Goal: Book appointment/travel/reservation

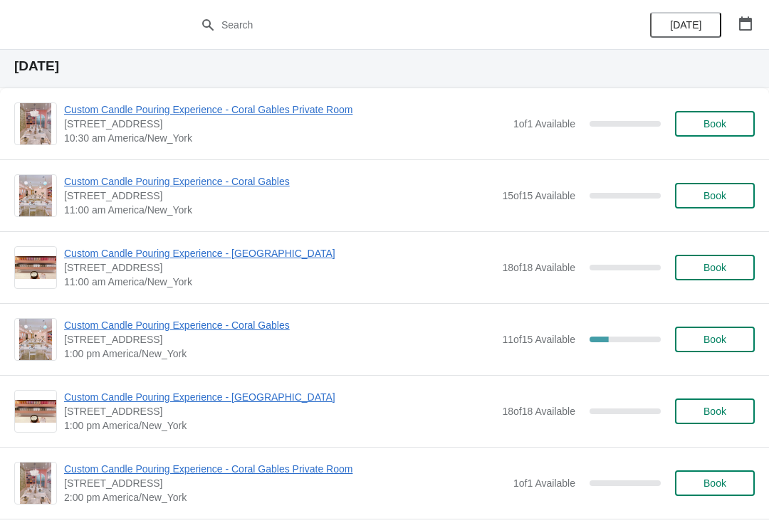
scroll to position [6387, 0]
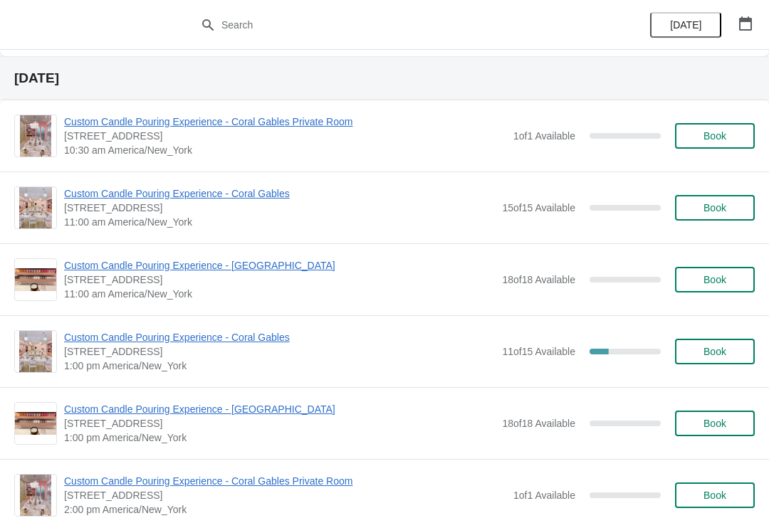
click at [732, 28] on button "button" at bounding box center [745, 24] width 26 height 26
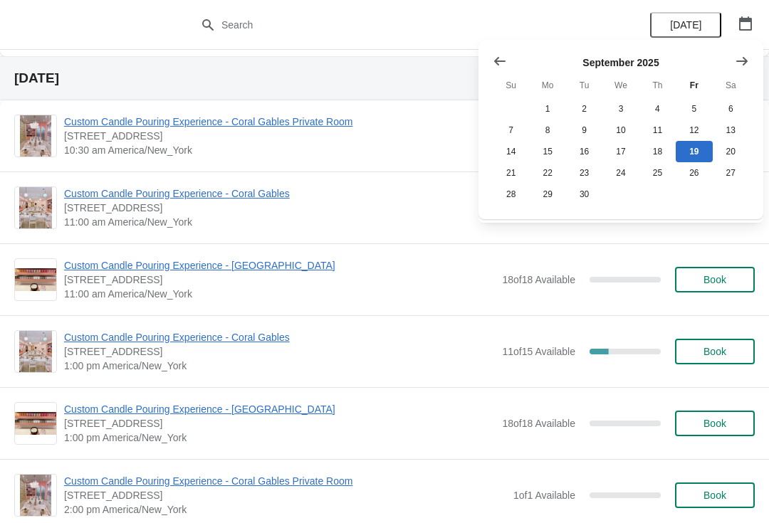
click at [680, 22] on span "[DATE]" at bounding box center [685, 24] width 31 height 11
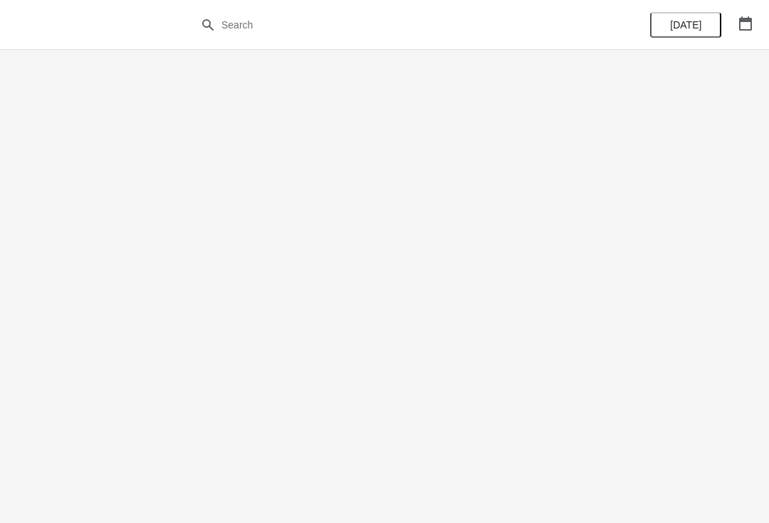
scroll to position [0, 0]
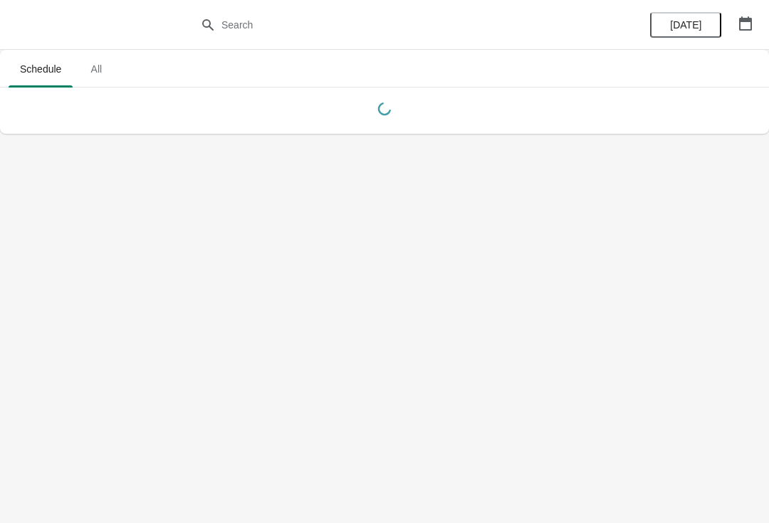
click at [741, 23] on icon "button" at bounding box center [745, 23] width 14 height 14
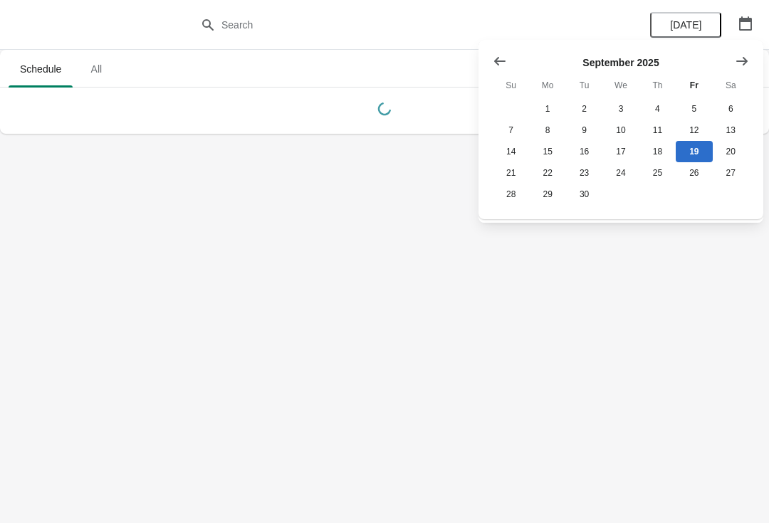
click at [744, 63] on icon "Show next month, October 2025" at bounding box center [741, 60] width 11 height 9
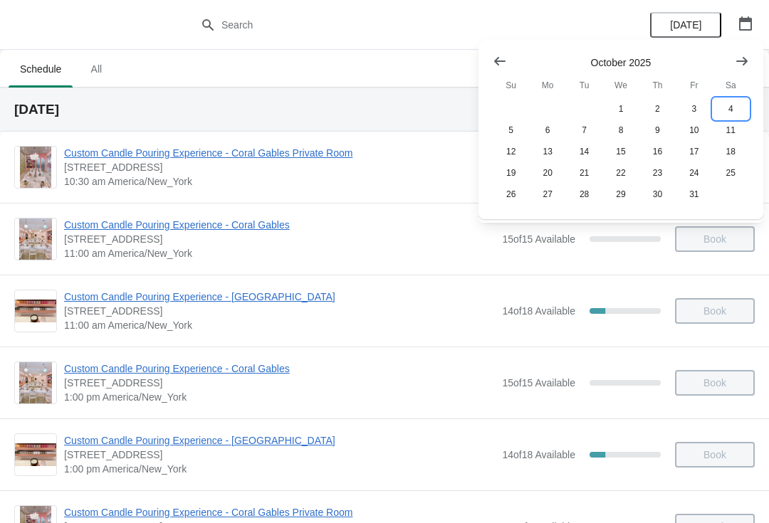
click at [732, 104] on button "4" at bounding box center [730, 108] width 36 height 21
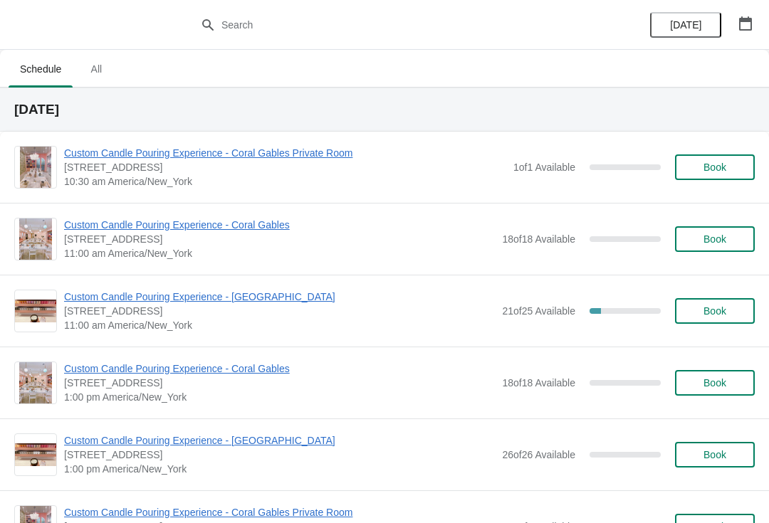
click at [268, 298] on span "Custom Candle Pouring Experience - [GEOGRAPHIC_DATA]" at bounding box center [279, 297] width 431 height 14
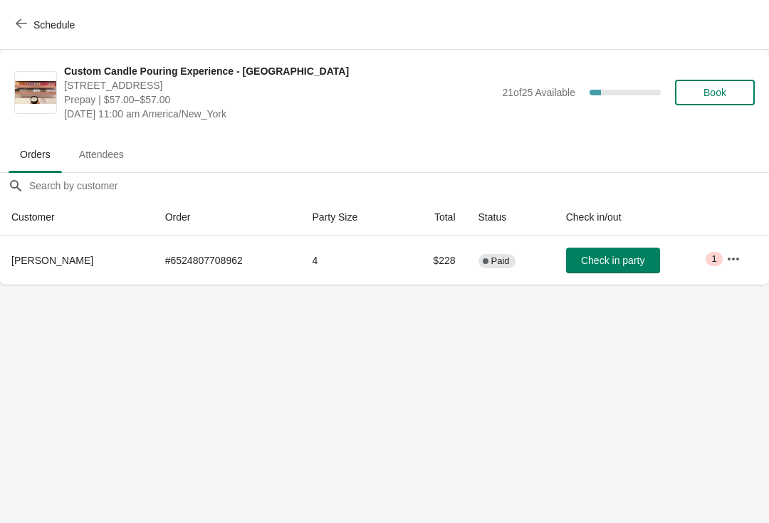
click at [726, 91] on span "Book" at bounding box center [714, 92] width 23 height 11
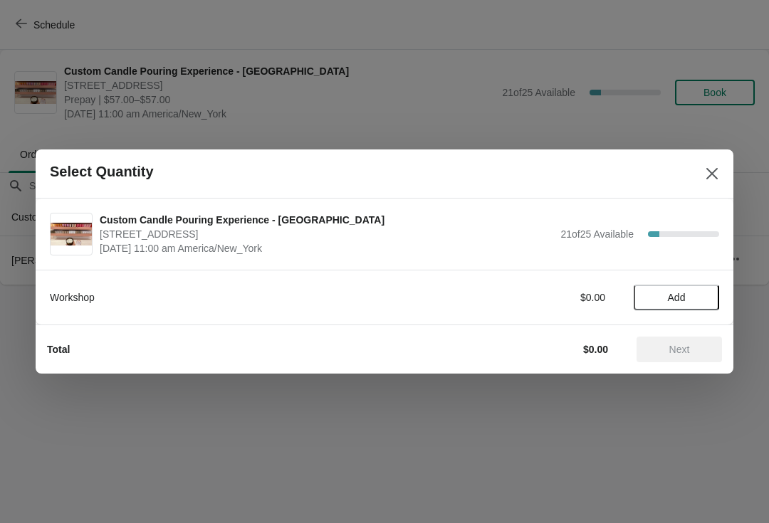
click at [680, 292] on span "Add" at bounding box center [676, 297] width 18 height 11
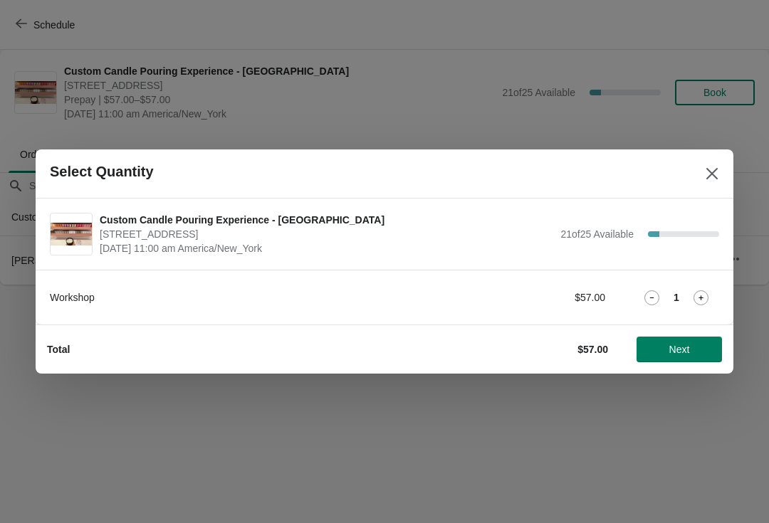
click at [706, 292] on icon at bounding box center [700, 297] width 15 height 15
click at [699, 300] on icon at bounding box center [700, 297] width 15 height 15
click at [703, 297] on icon at bounding box center [700, 297] width 15 height 15
click at [700, 300] on icon at bounding box center [700, 297] width 15 height 15
click at [705, 293] on icon at bounding box center [700, 297] width 15 height 15
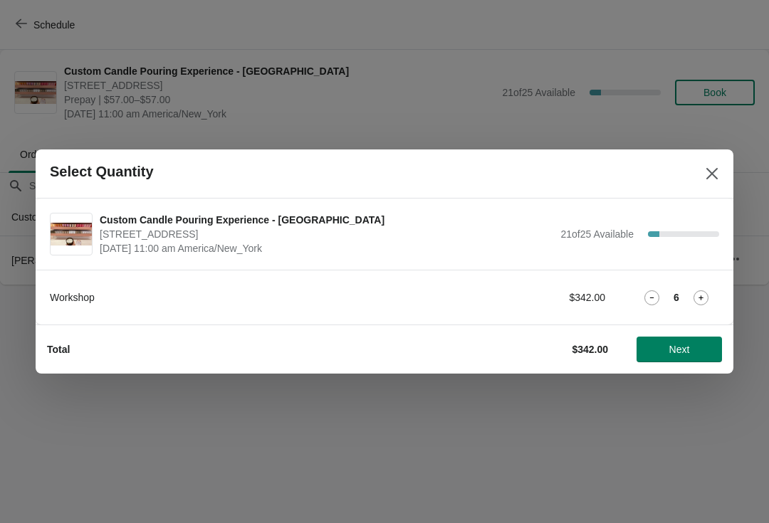
click at [691, 338] on button "Next" at bounding box center [678, 350] width 85 height 26
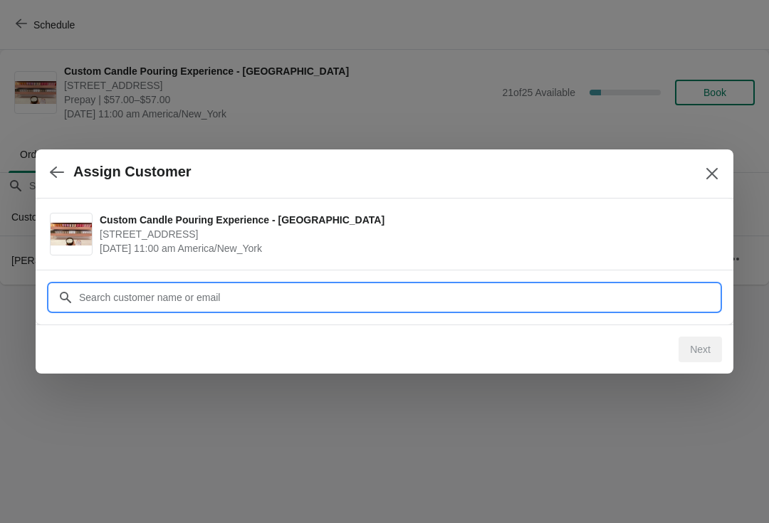
click at [664, 302] on input "Customer" at bounding box center [398, 298] width 640 height 26
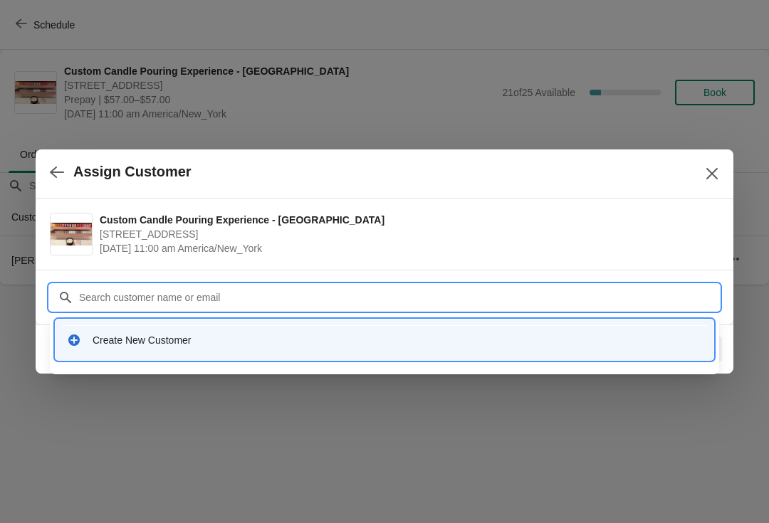
click at [488, 338] on div "Create New Customer" at bounding box center [397, 340] width 609 height 14
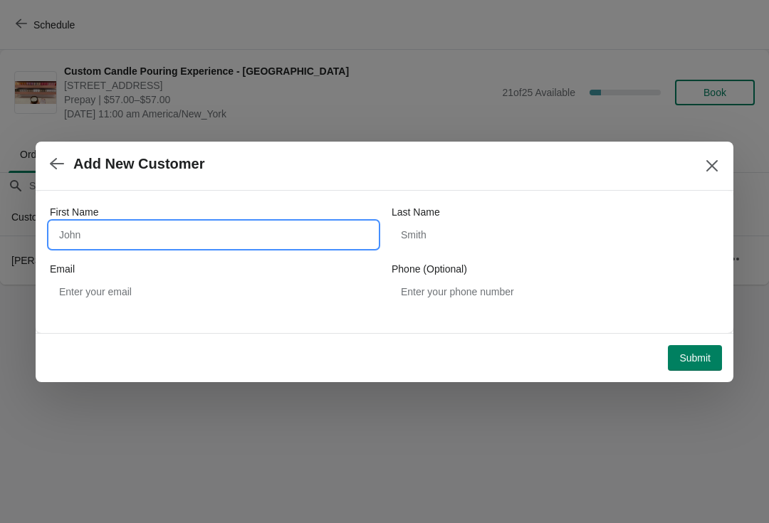
click at [345, 228] on input "First Name" at bounding box center [213, 235] width 327 height 26
type input "[PERSON_NAME]"
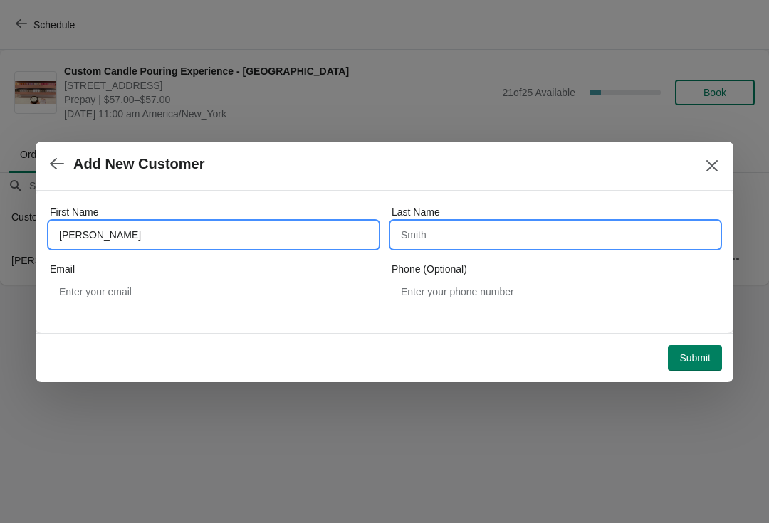
click at [577, 237] on input "Last Name" at bounding box center [554, 235] width 327 height 26
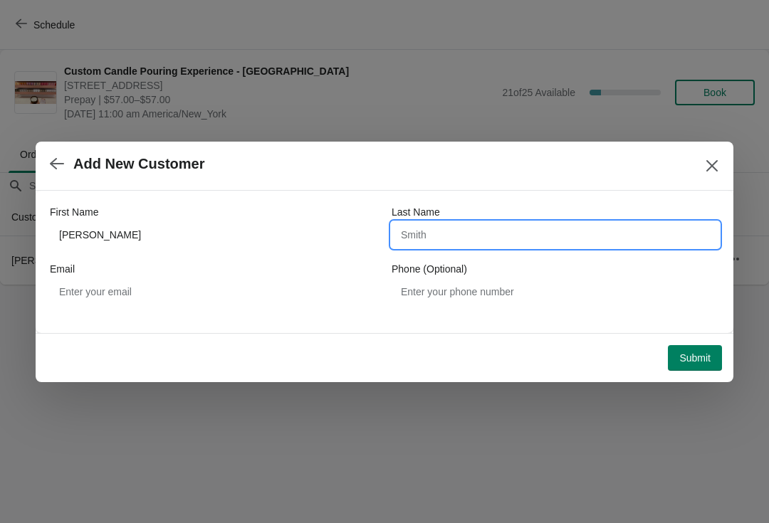
type input "S"
type input "F"
type input "Salmon"
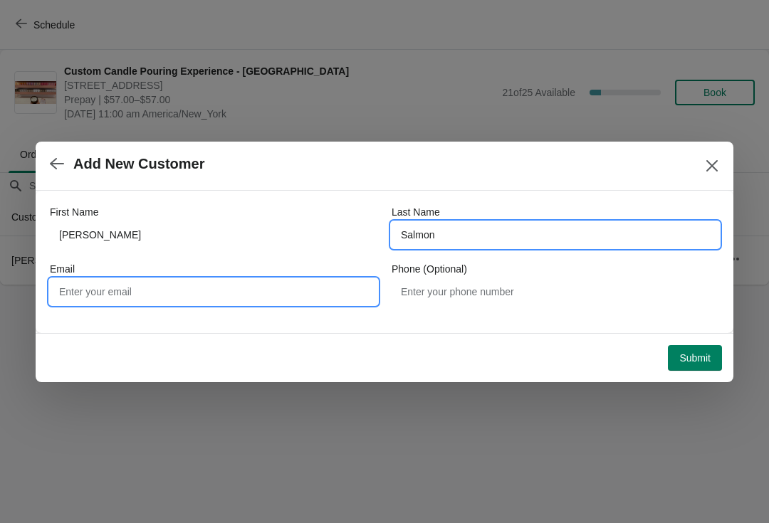
click at [324, 303] on input "Email" at bounding box center [213, 292] width 327 height 26
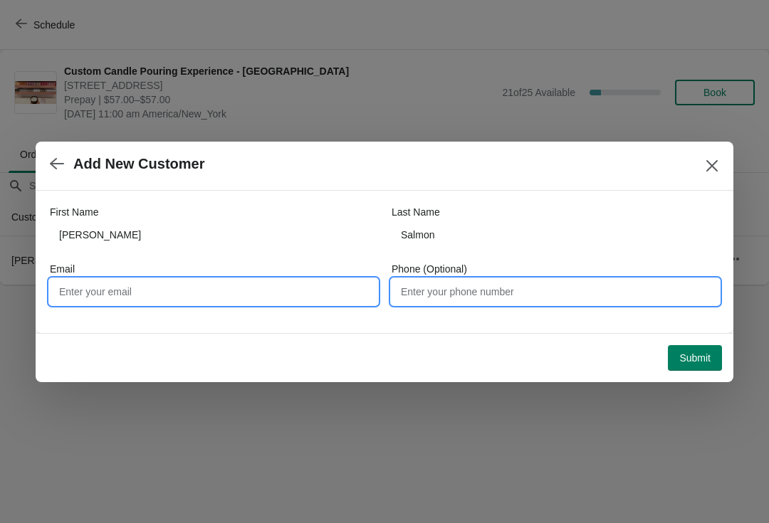
click at [527, 290] on input "Phone (Optional)" at bounding box center [554, 292] width 327 height 26
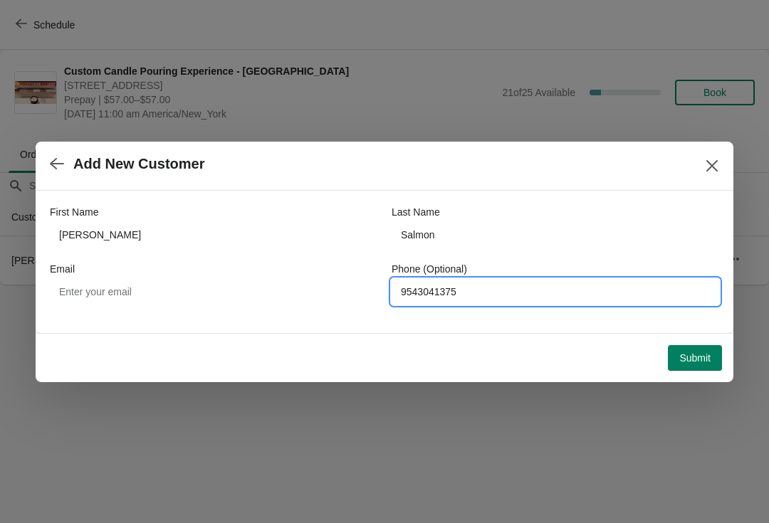
type input "9543041375"
click at [310, 273] on div "Email" at bounding box center [213, 269] width 327 height 14
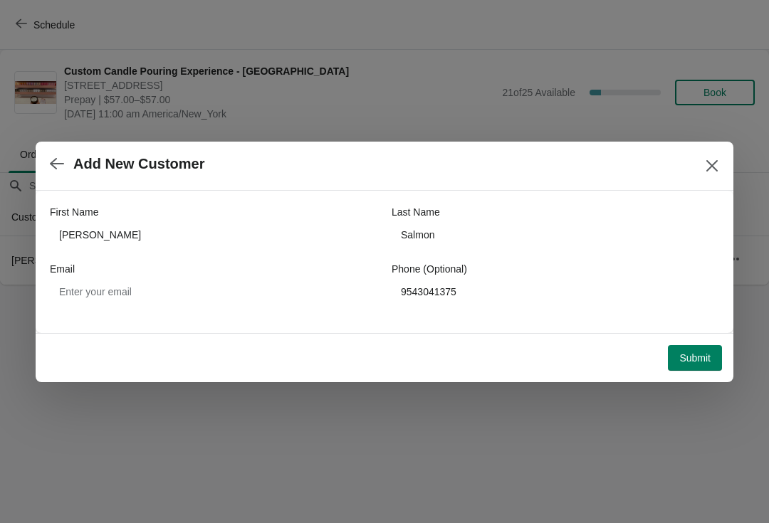
click at [699, 352] on span "Submit" at bounding box center [694, 357] width 31 height 11
click at [672, 473] on div at bounding box center [384, 261] width 769 height 523
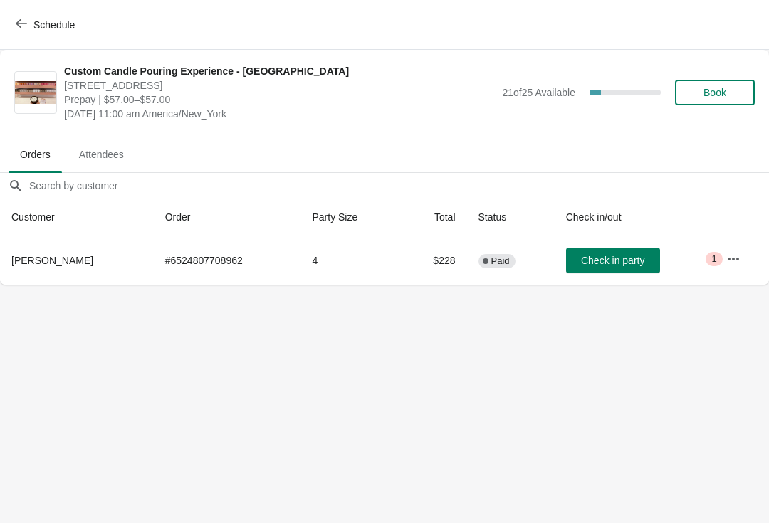
click at [692, 361] on div "Last Name [PERSON_NAME]" at bounding box center [554, 368] width 327 height 43
click at [724, 89] on span "Book" at bounding box center [714, 92] width 23 height 11
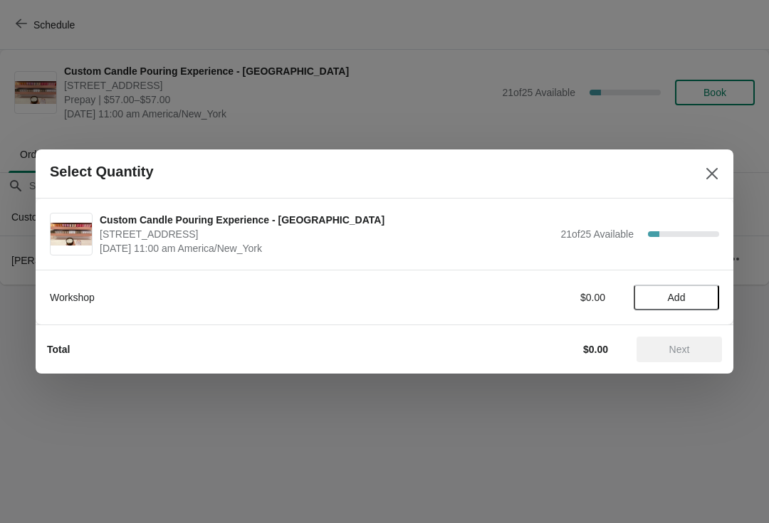
click at [691, 301] on span "Add" at bounding box center [676, 297] width 60 height 11
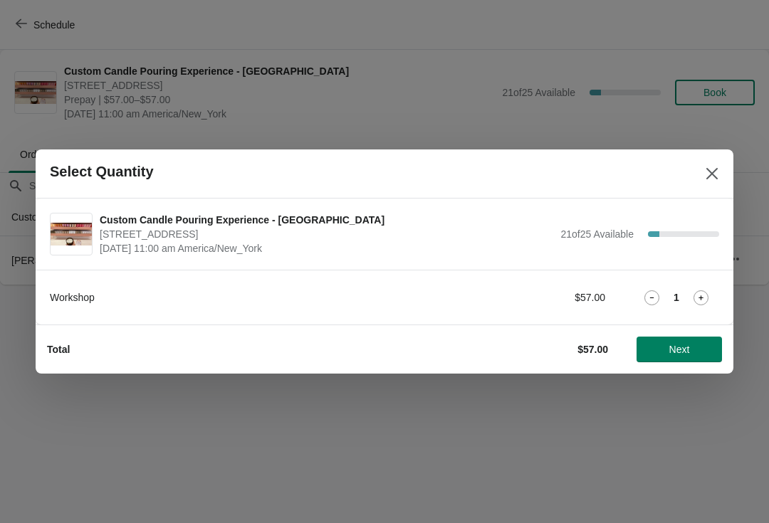
click at [706, 297] on icon at bounding box center [700, 297] width 15 height 15
click at [701, 299] on icon at bounding box center [700, 297] width 5 height 5
click at [701, 302] on icon at bounding box center [700, 297] width 15 height 15
click at [702, 300] on icon at bounding box center [700, 297] width 15 height 15
click at [703, 300] on icon at bounding box center [700, 297] width 15 height 15
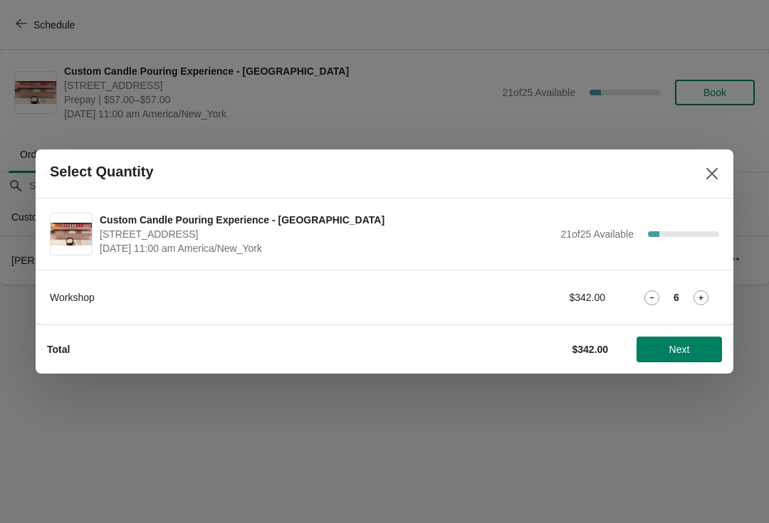
click at [700, 347] on span "Next" at bounding box center [679, 349] width 63 height 11
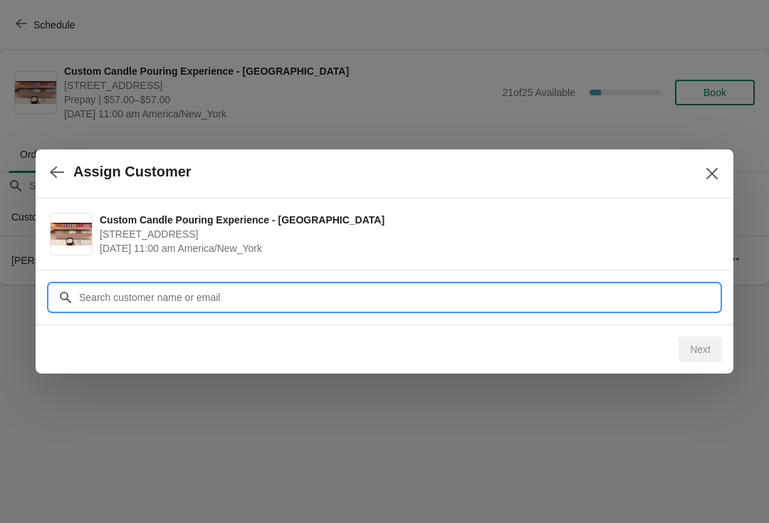
click at [684, 300] on input "Customer" at bounding box center [398, 298] width 640 height 26
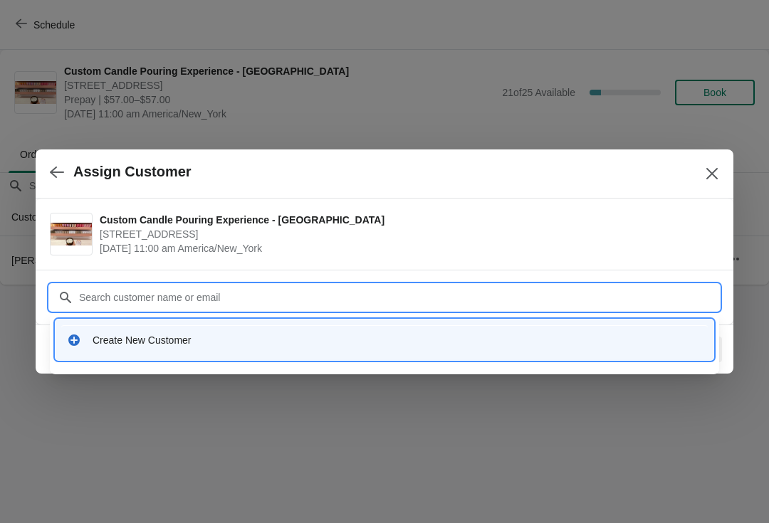
click at [218, 330] on div "Create New Customer" at bounding box center [384, 339] width 646 height 29
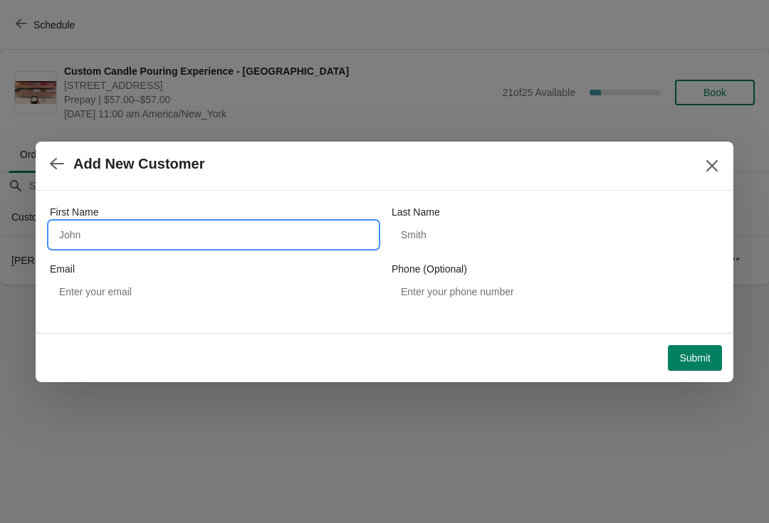
click at [274, 236] on input "First Name" at bounding box center [213, 235] width 327 height 26
type input "[PERSON_NAME]"
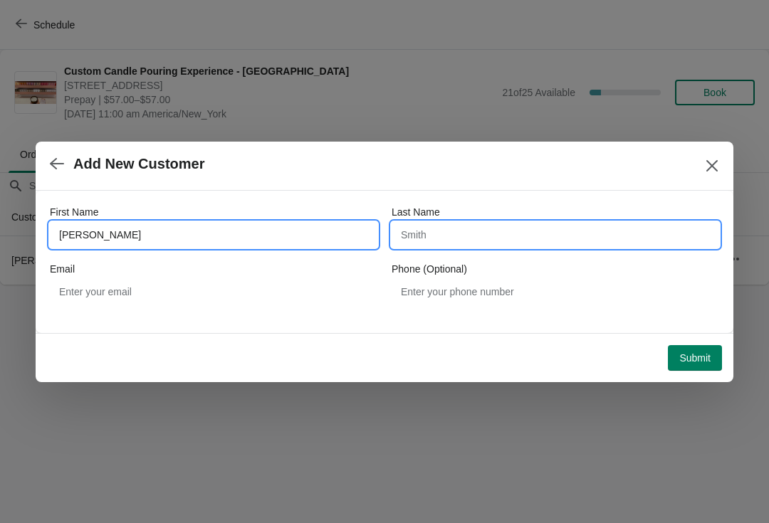
click at [502, 228] on input "Last Name" at bounding box center [554, 235] width 327 height 26
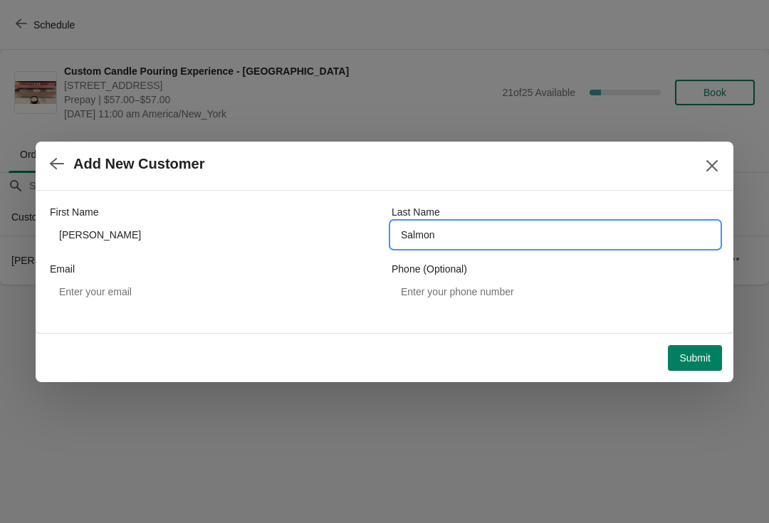
type input "Salmon"
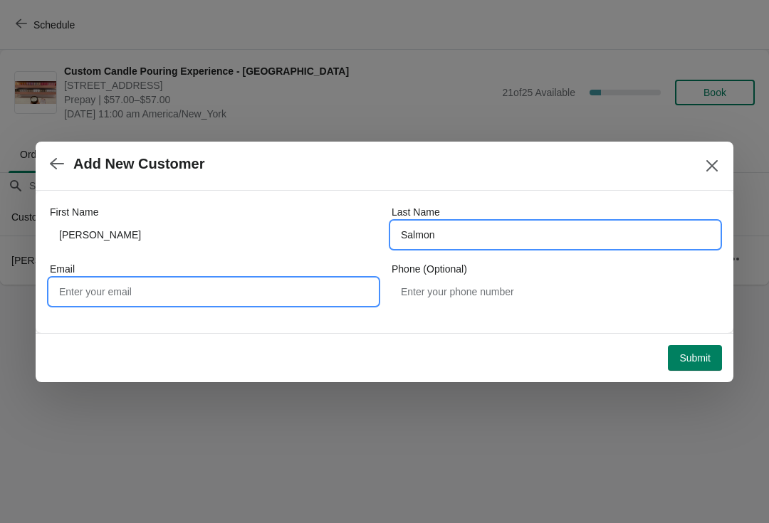
click at [336, 295] on input "Email" at bounding box center [213, 292] width 327 height 26
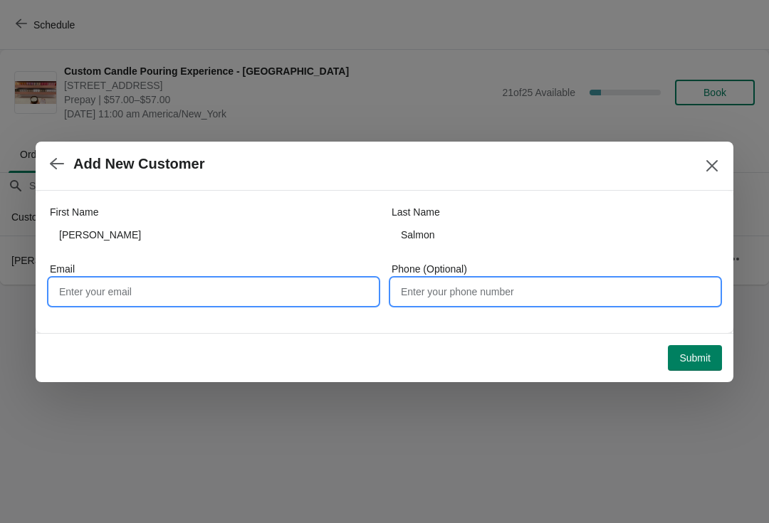
click at [521, 295] on input "Phone (Optional)" at bounding box center [554, 292] width 327 height 26
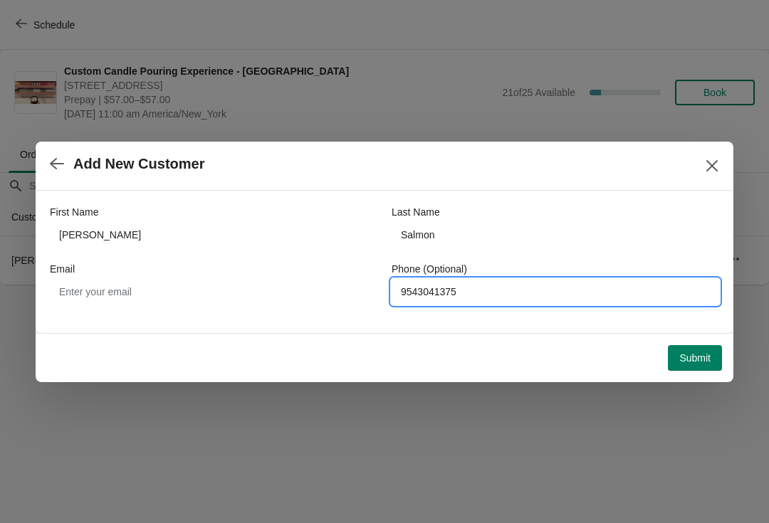
click at [698, 353] on span "Submit" at bounding box center [694, 357] width 31 height 11
click at [584, 291] on input "9543041375" at bounding box center [554, 292] width 327 height 26
type input "[PHONE_NUMBER]"
click at [739, 378] on div at bounding box center [384, 261] width 769 height 523
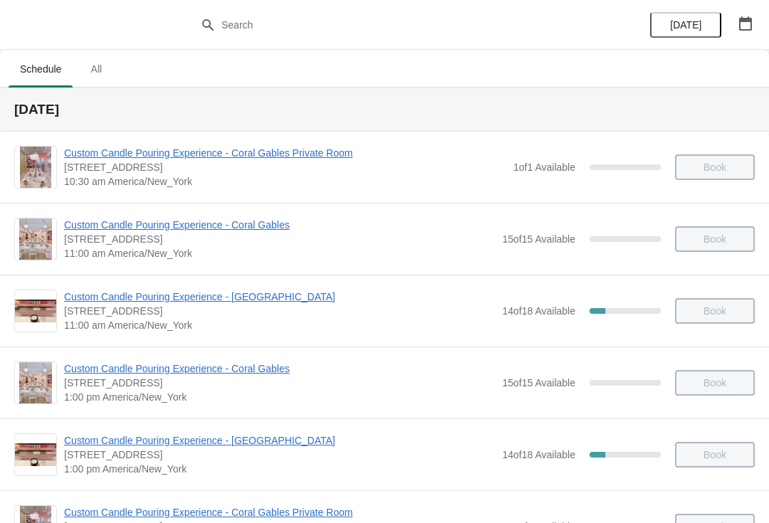
click at [693, 26] on span "[DATE]" at bounding box center [685, 24] width 31 height 11
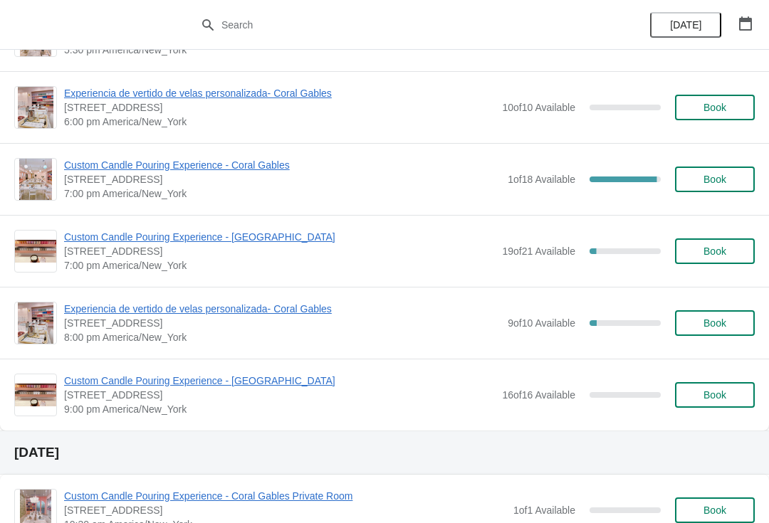
scroll to position [855, 0]
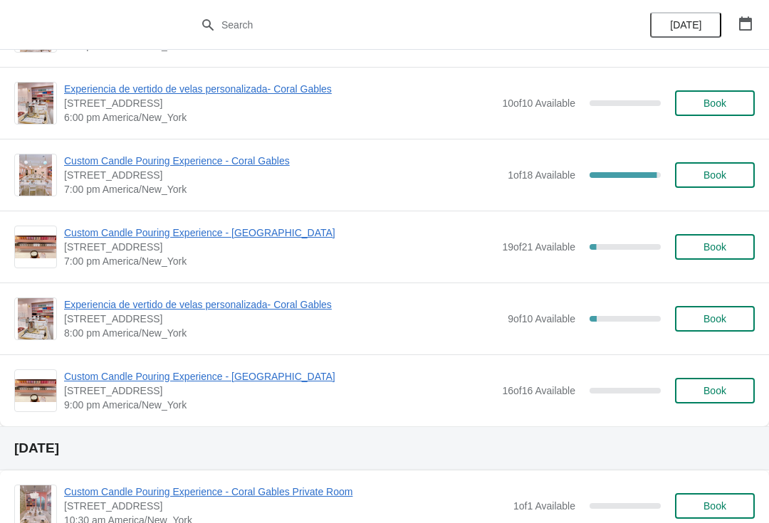
click at [508, 250] on span "19 of 21 Available" at bounding box center [538, 246] width 73 height 11
click at [288, 228] on span "Custom Candle Pouring Experience - [GEOGRAPHIC_DATA]" at bounding box center [279, 233] width 431 height 14
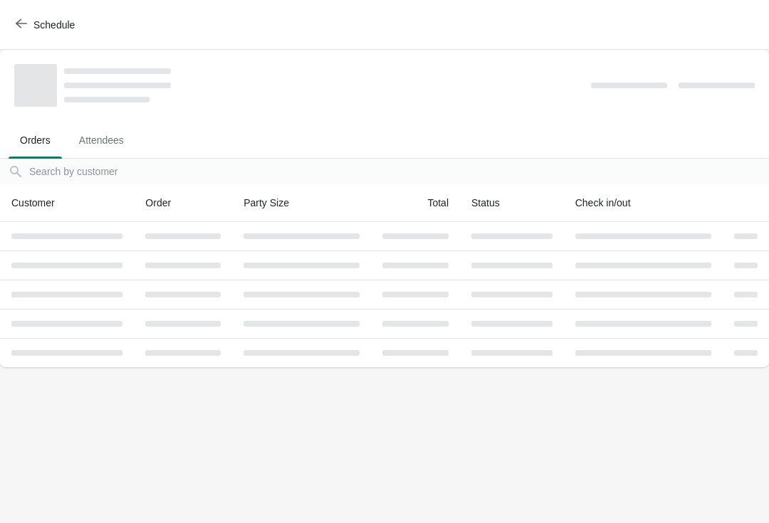
scroll to position [0, 0]
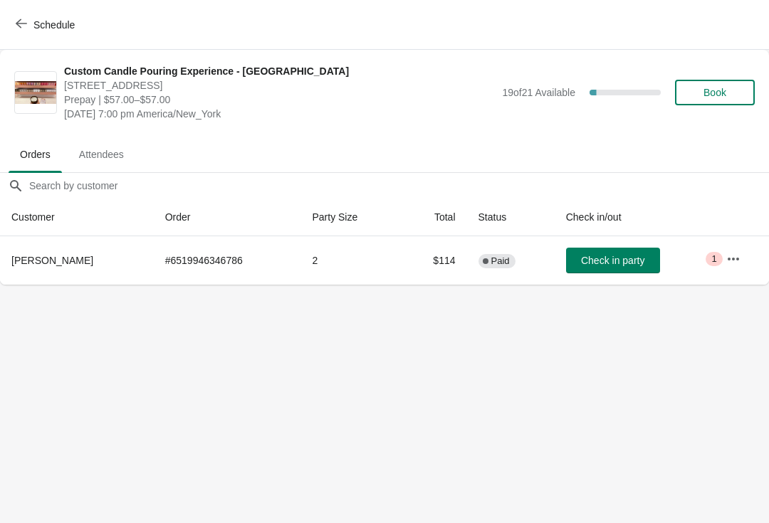
click at [31, 26] on span "Schedule" at bounding box center [47, 25] width 56 height 14
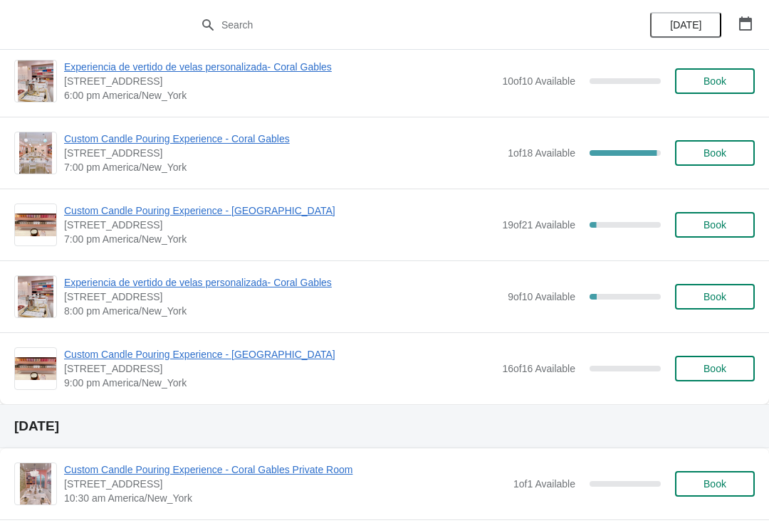
scroll to position [874, 0]
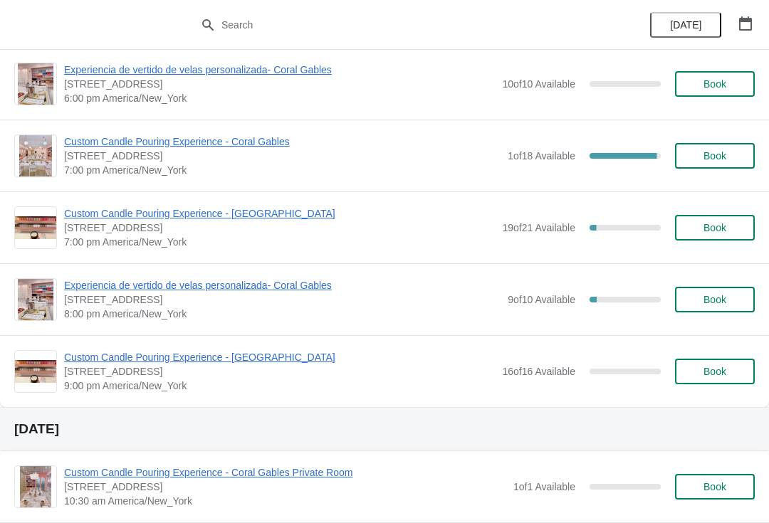
click at [259, 364] on span "Custom Candle Pouring Experience - [GEOGRAPHIC_DATA]" at bounding box center [279, 357] width 431 height 14
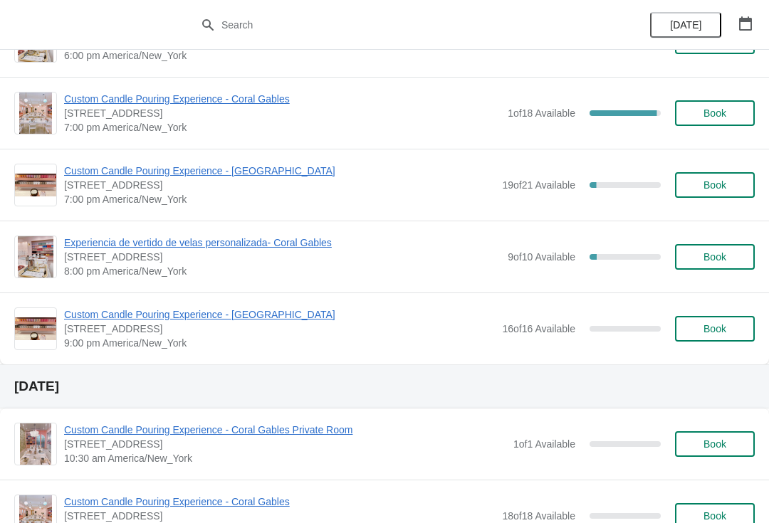
scroll to position [919, 0]
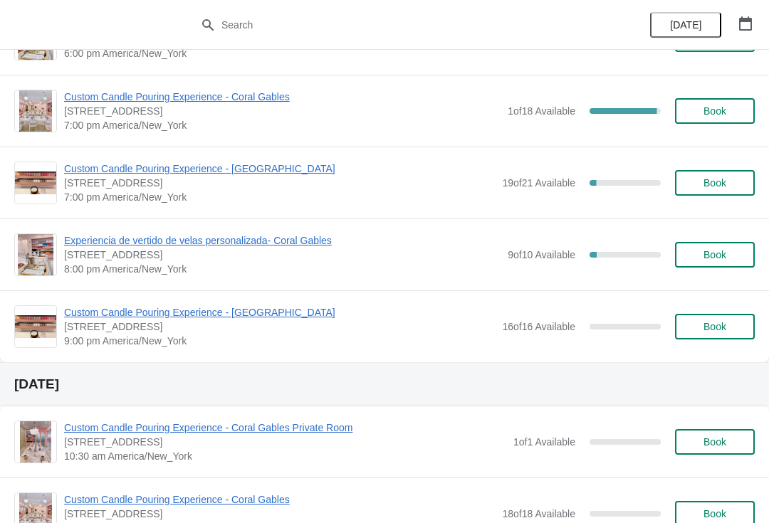
click at [757, 21] on button "button" at bounding box center [745, 24] width 26 height 26
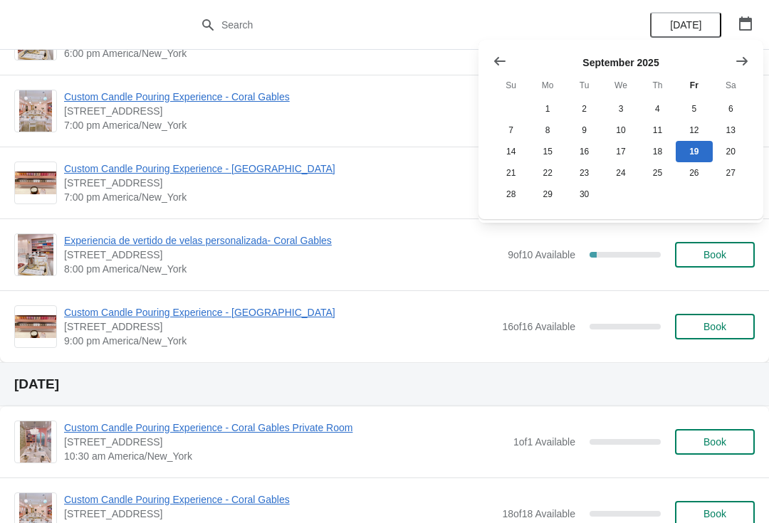
click at [752, 49] on button "Show next month, October 2025" at bounding box center [742, 61] width 26 height 26
click at [618, 128] on button "8" at bounding box center [620, 130] width 36 height 21
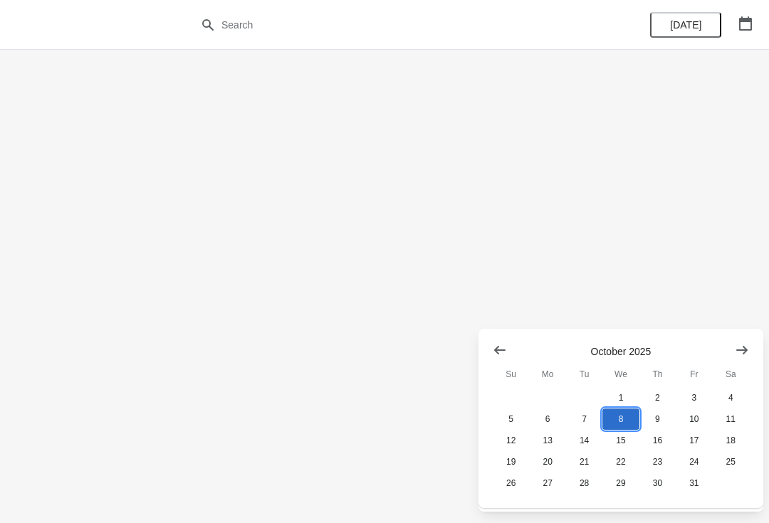
scroll to position [0, 0]
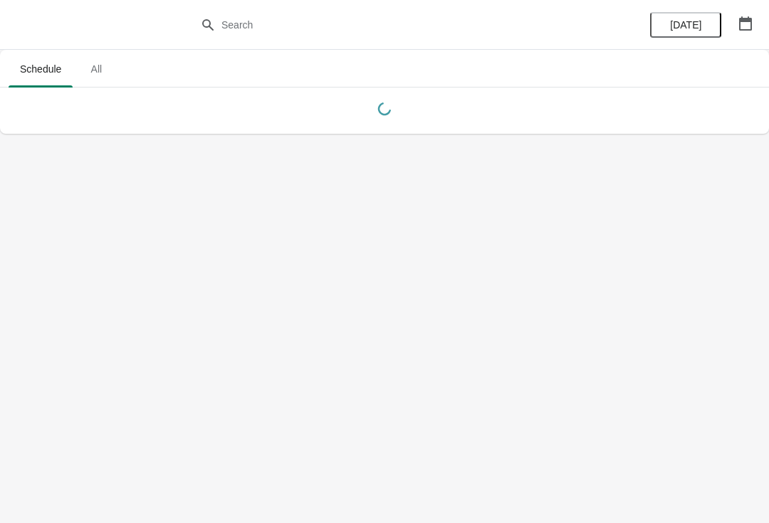
click at [756, 19] on button "button" at bounding box center [745, 24] width 26 height 26
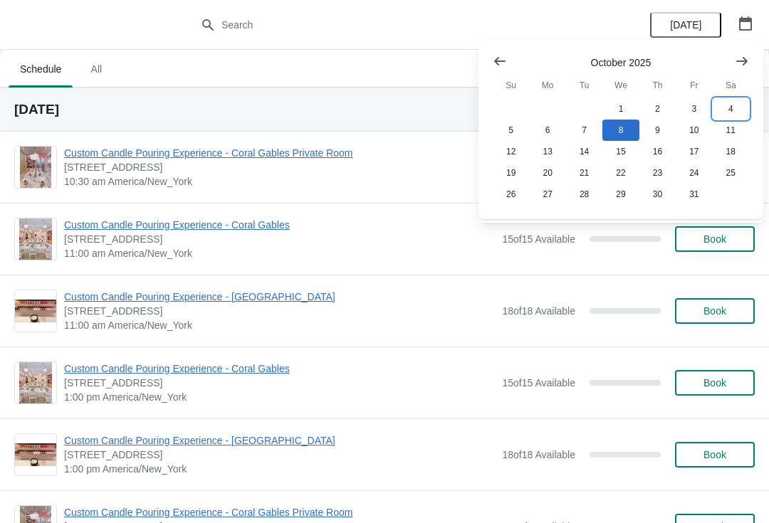
click at [734, 106] on button "4" at bounding box center [730, 108] width 36 height 21
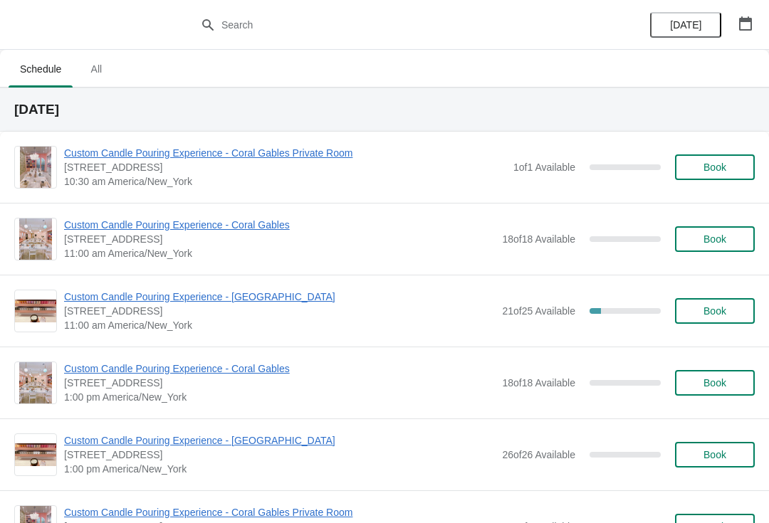
click at [270, 297] on span "Custom Candle Pouring Experience - [GEOGRAPHIC_DATA]" at bounding box center [279, 297] width 431 height 14
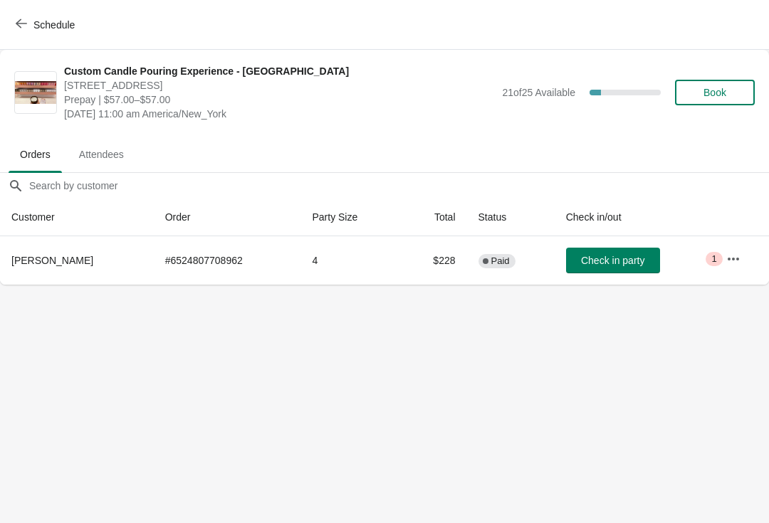
click at [727, 90] on span "Book" at bounding box center [714, 92] width 54 height 11
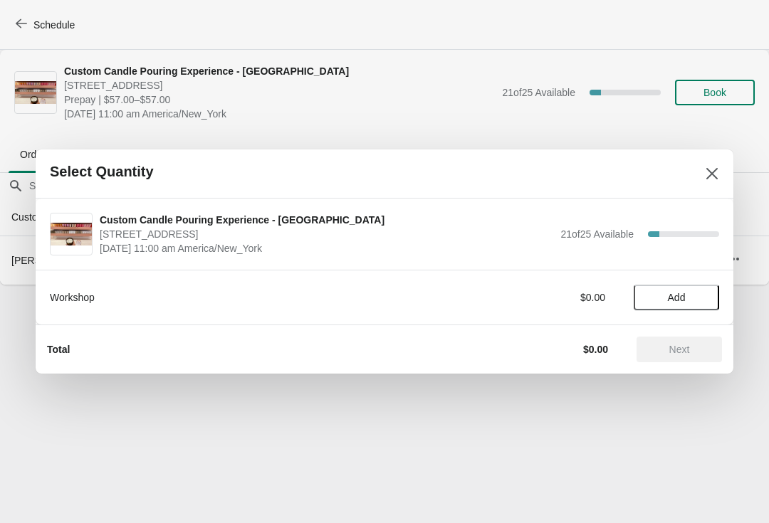
click at [672, 309] on button "Add" at bounding box center [675, 298] width 85 height 26
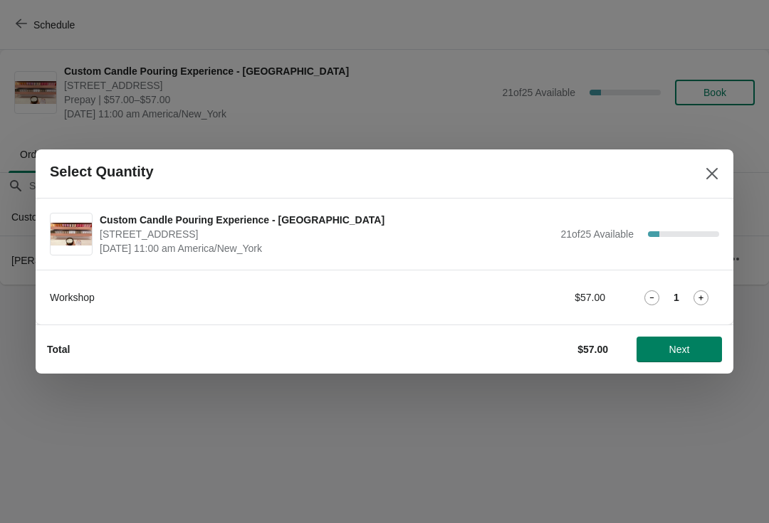
click at [712, 293] on div "1" at bounding box center [675, 297] width 85 height 15
click at [699, 300] on icon at bounding box center [700, 297] width 15 height 15
click at [700, 299] on icon at bounding box center [700, 297] width 5 height 5
click at [699, 302] on icon at bounding box center [700, 297] width 15 height 15
click at [699, 300] on icon at bounding box center [700, 297] width 15 height 15
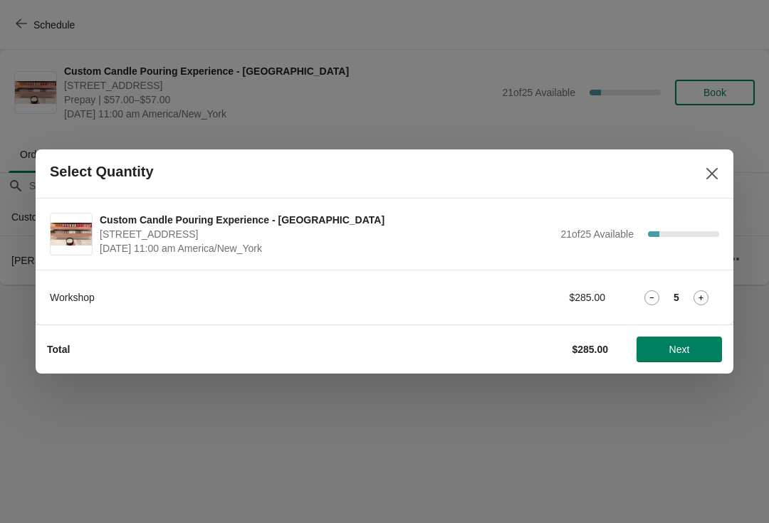
click at [704, 297] on icon at bounding box center [700, 297] width 15 height 15
click at [678, 344] on span "Next" at bounding box center [679, 349] width 21 height 11
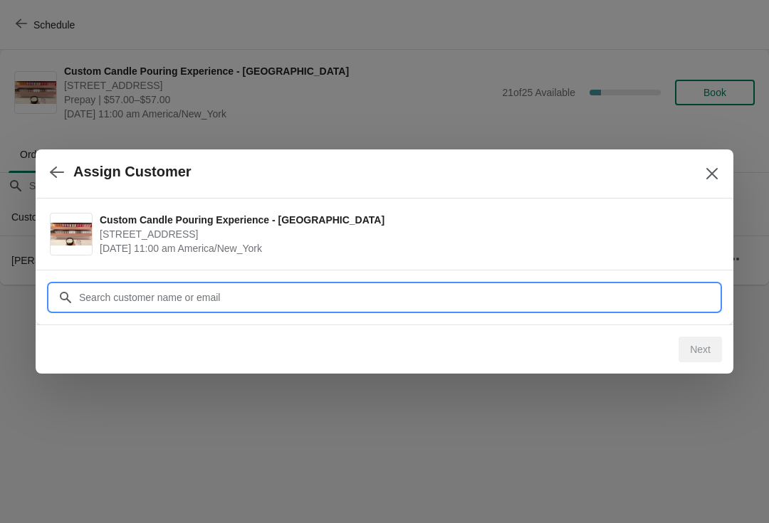
click at [643, 302] on input "Customer" at bounding box center [398, 298] width 640 height 26
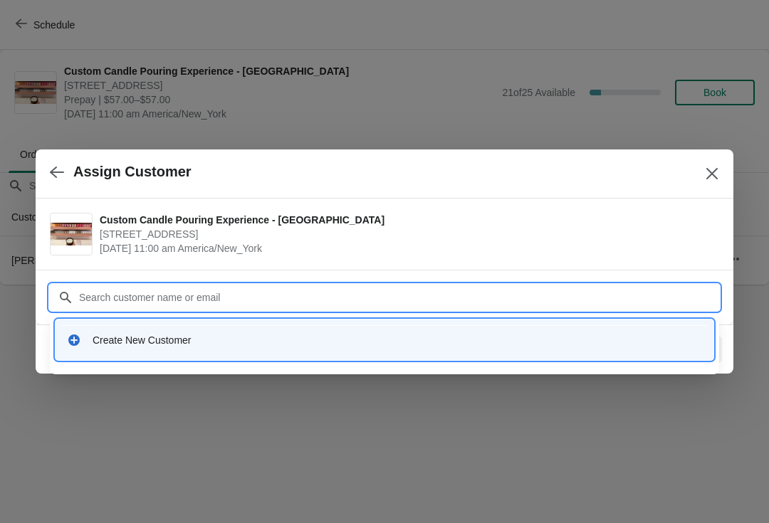
click at [615, 345] on div "Create New Customer" at bounding box center [397, 340] width 609 height 14
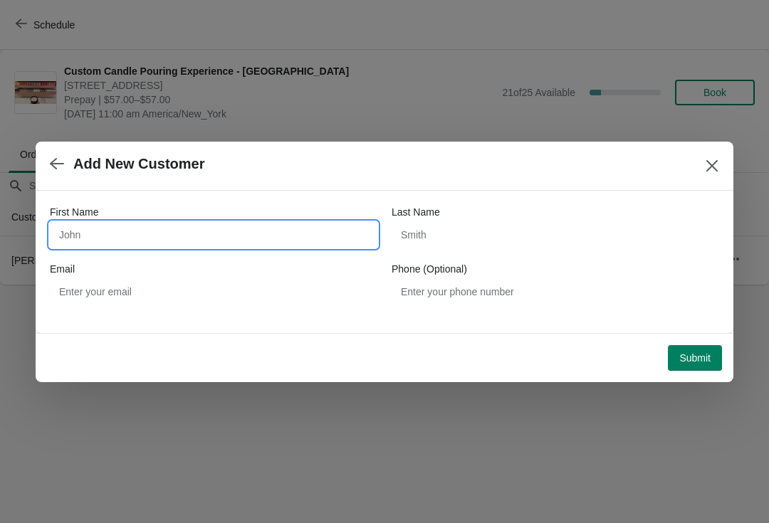
click at [338, 241] on input "First Name" at bounding box center [213, 235] width 327 height 26
type input "[PERSON_NAME]"
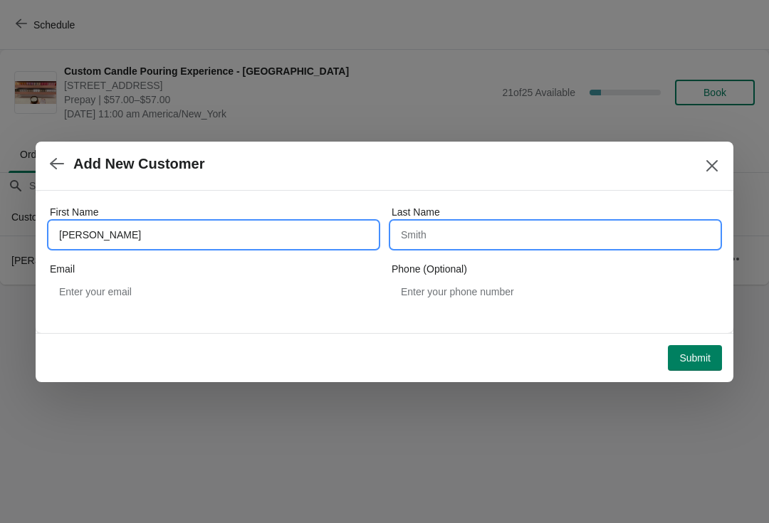
click at [566, 231] on input "Last Name" at bounding box center [554, 235] width 327 height 26
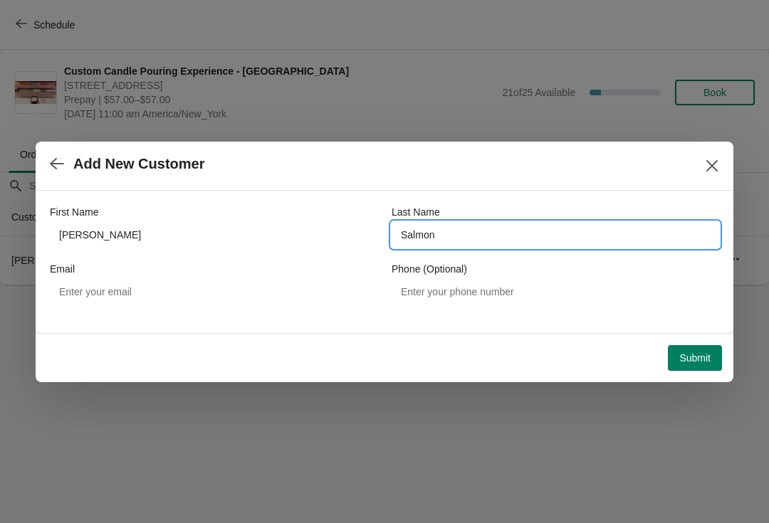
type input "Salmon"
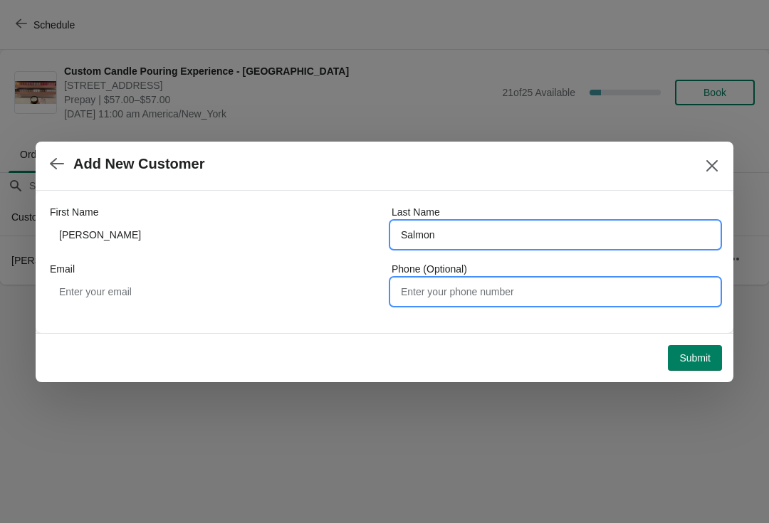
click at [561, 296] on input "Phone (Optional)" at bounding box center [554, 292] width 327 height 26
click at [641, 237] on input "Salmon" at bounding box center [554, 235] width 327 height 26
click at [540, 304] on input "Phone (Optional)" at bounding box center [554, 292] width 327 height 26
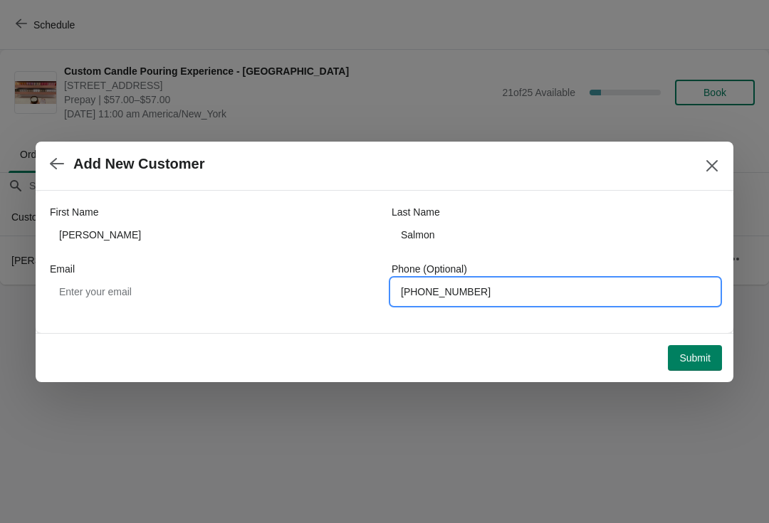
type input "[PHONE_NUMBER]"
click at [704, 353] on span "Submit" at bounding box center [694, 357] width 31 height 11
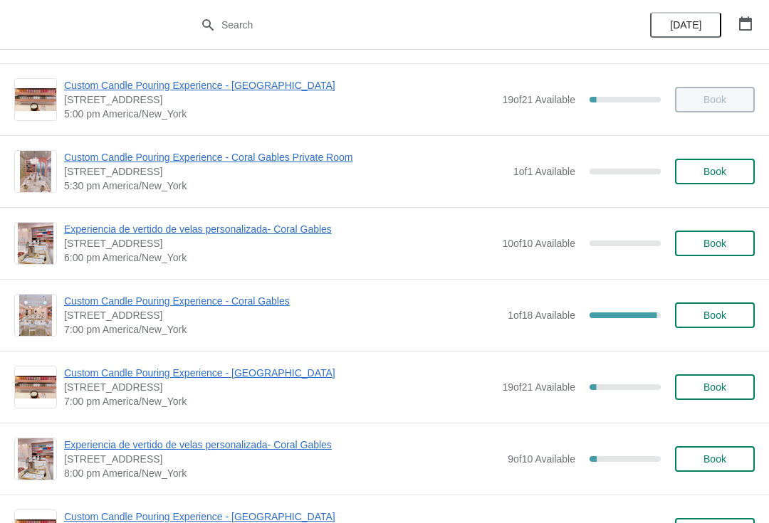
scroll to position [719, 0]
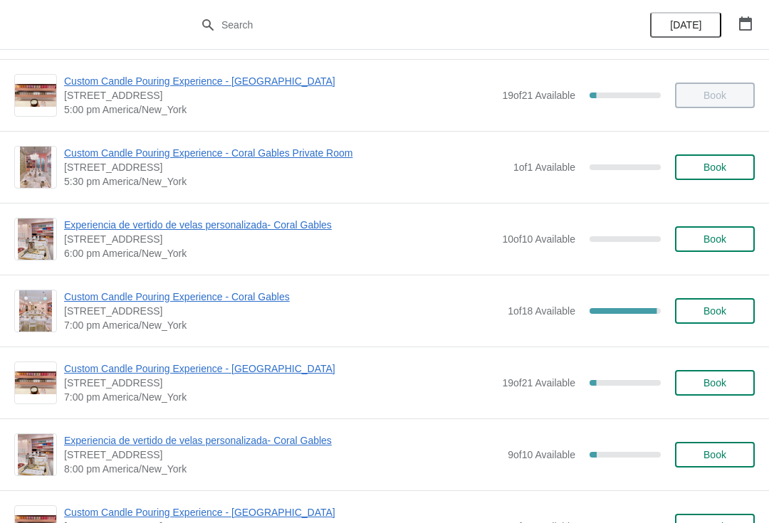
click at [251, 374] on span "Custom Candle Pouring Experience - [GEOGRAPHIC_DATA]" at bounding box center [279, 368] width 431 height 14
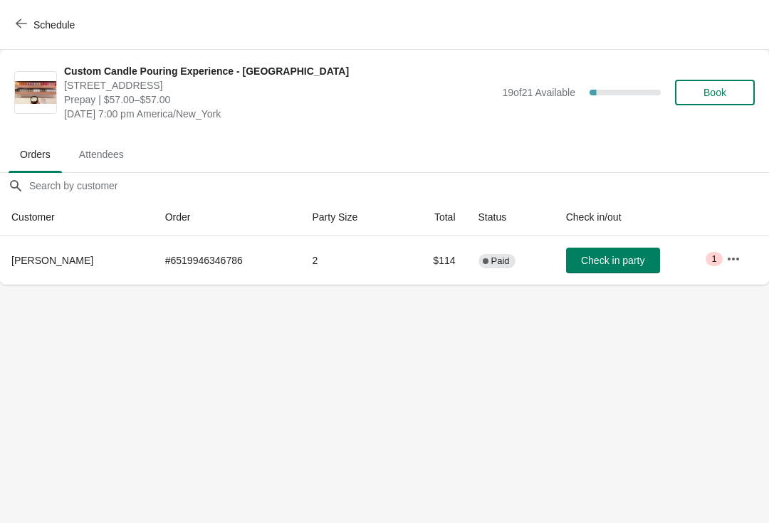
click at [32, 12] on button "Schedule" at bounding box center [46, 25] width 79 height 26
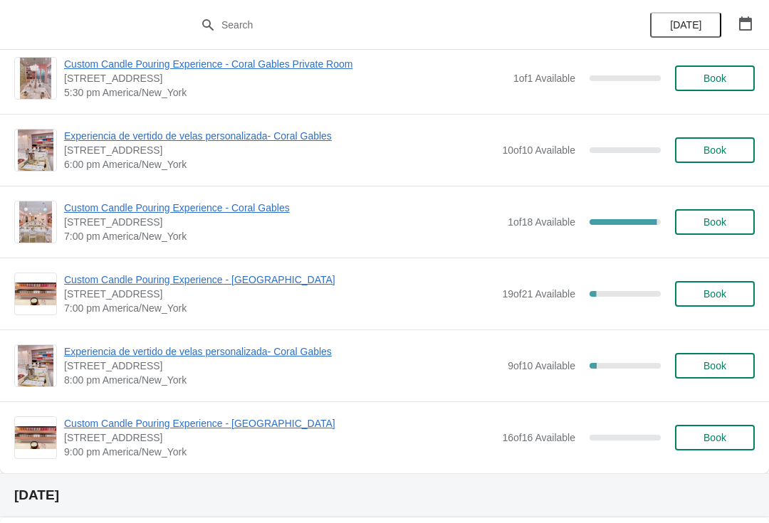
scroll to position [822, 0]
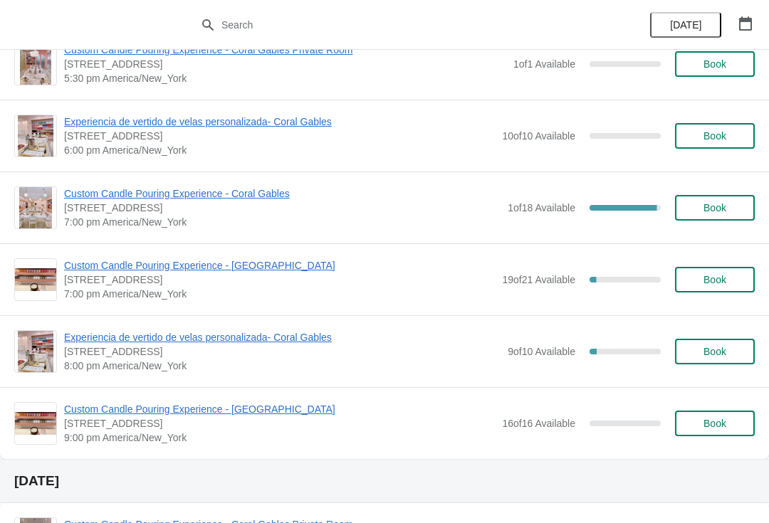
click at [254, 271] on span "Custom Candle Pouring Experience - [GEOGRAPHIC_DATA]" at bounding box center [279, 265] width 431 height 14
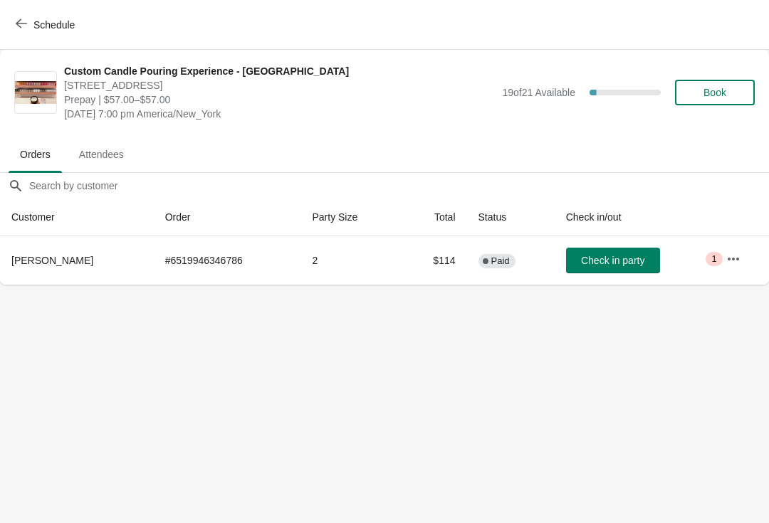
scroll to position [0, 0]
